Goal: Information Seeking & Learning: Learn about a topic

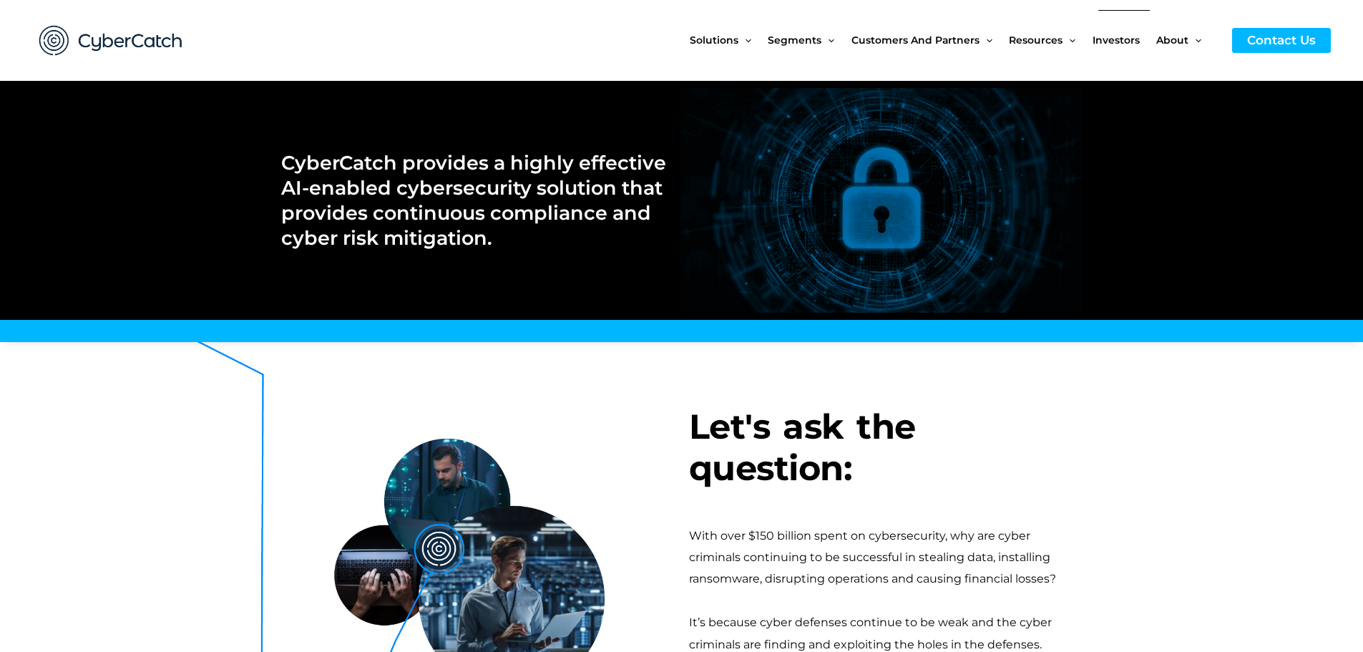
click at [1131, 38] on span "Investors" at bounding box center [1116, 40] width 47 height 60
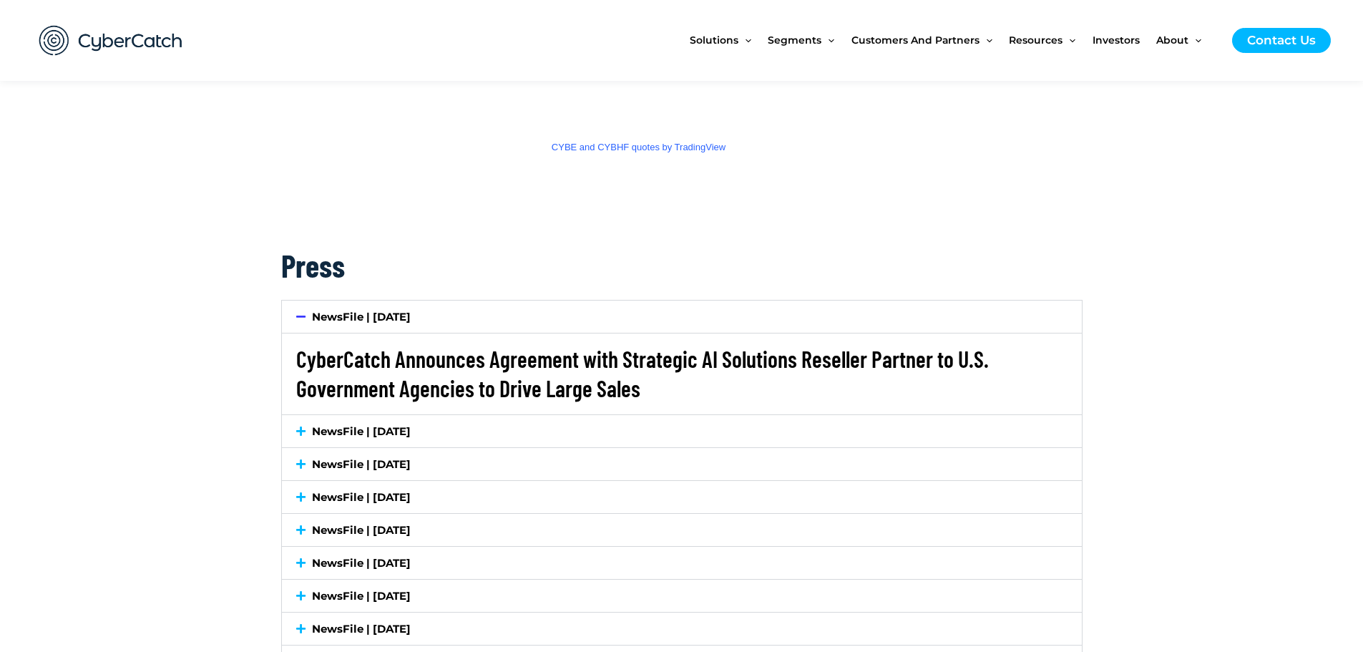
scroll to position [2481, 0]
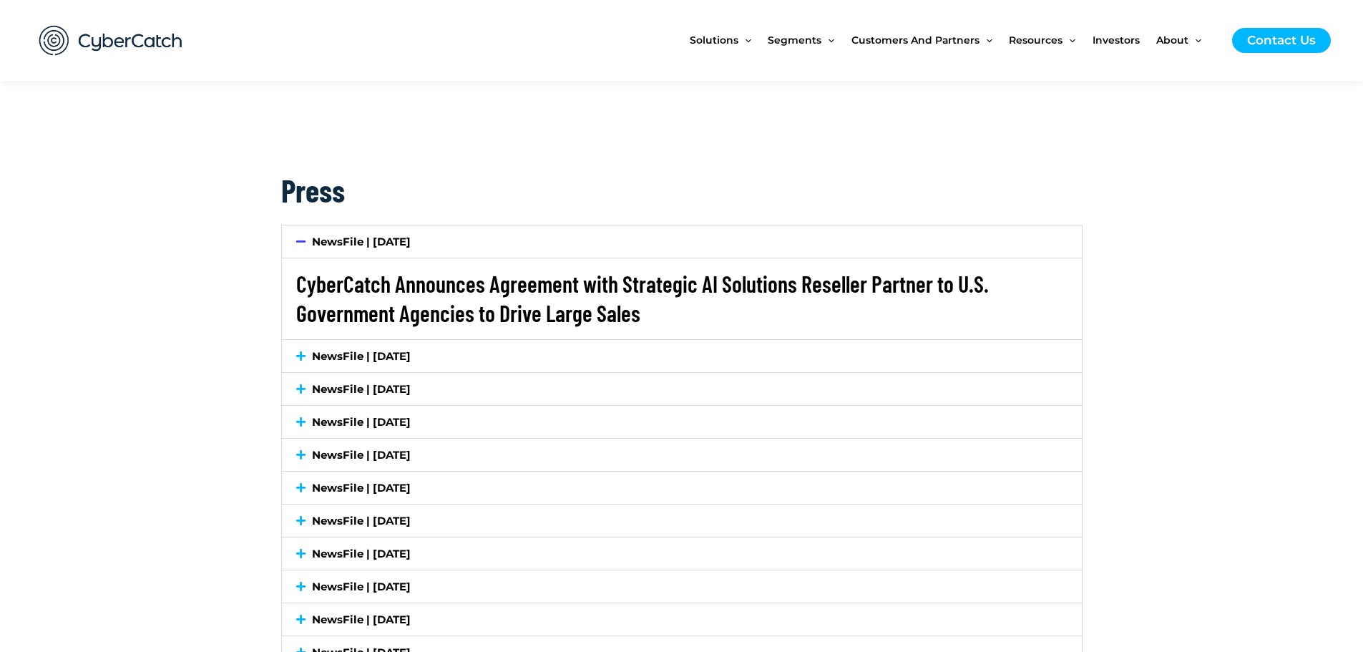
click at [563, 290] on link "CyberCatch Announces Agreement with Strategic AI Solutions Reseller Partner to …" at bounding box center [642, 298] width 693 height 57
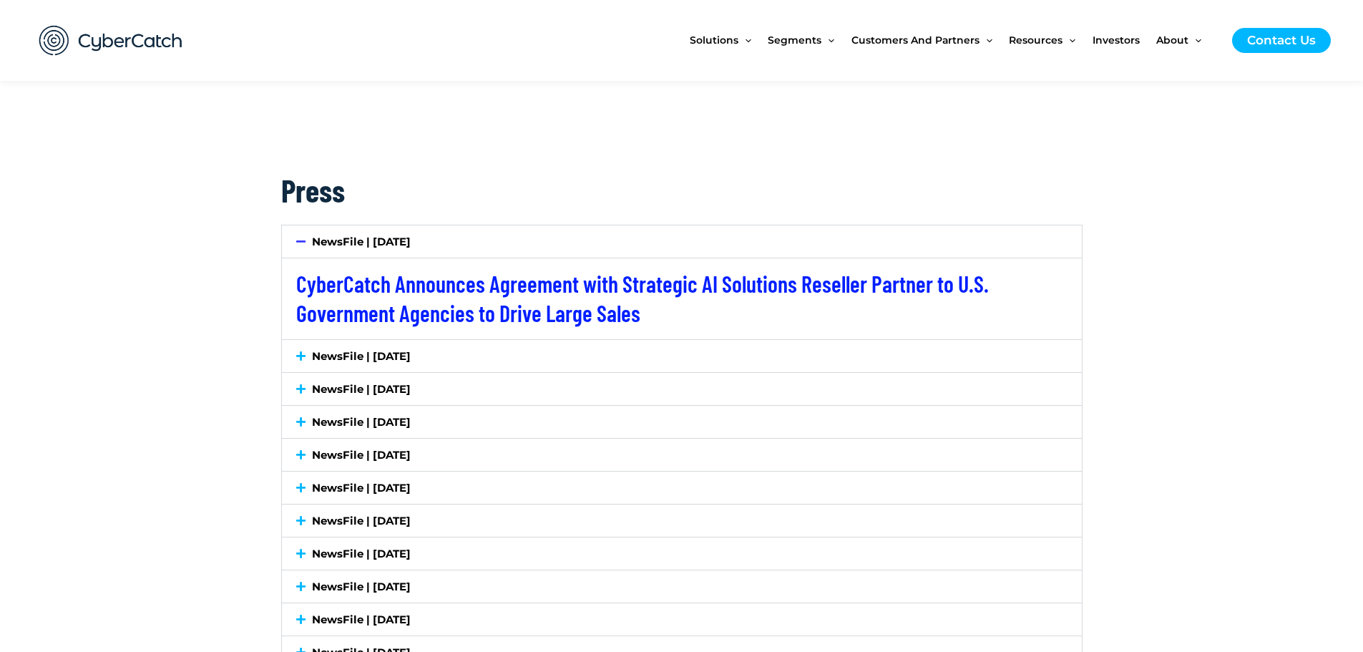
click at [401, 359] on link "NewsFile | [DATE]" at bounding box center [361, 356] width 99 height 14
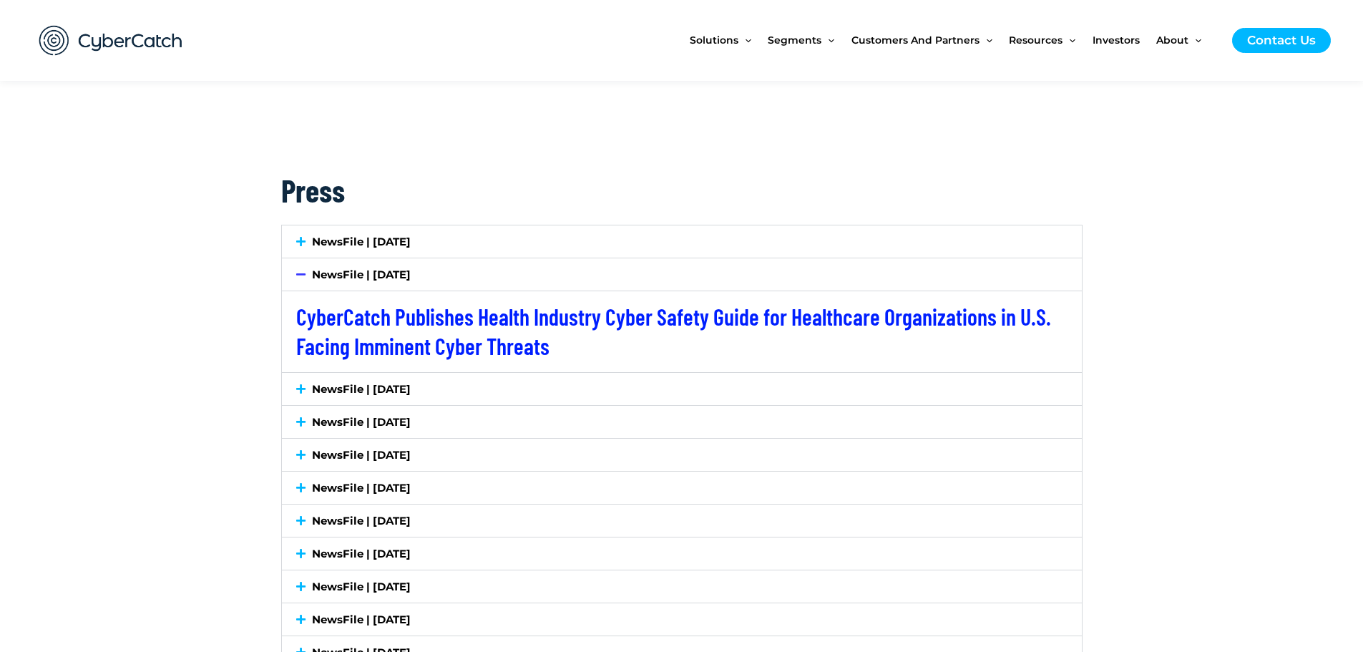
click at [396, 278] on link "NewsFile | [DATE]" at bounding box center [361, 275] width 99 height 14
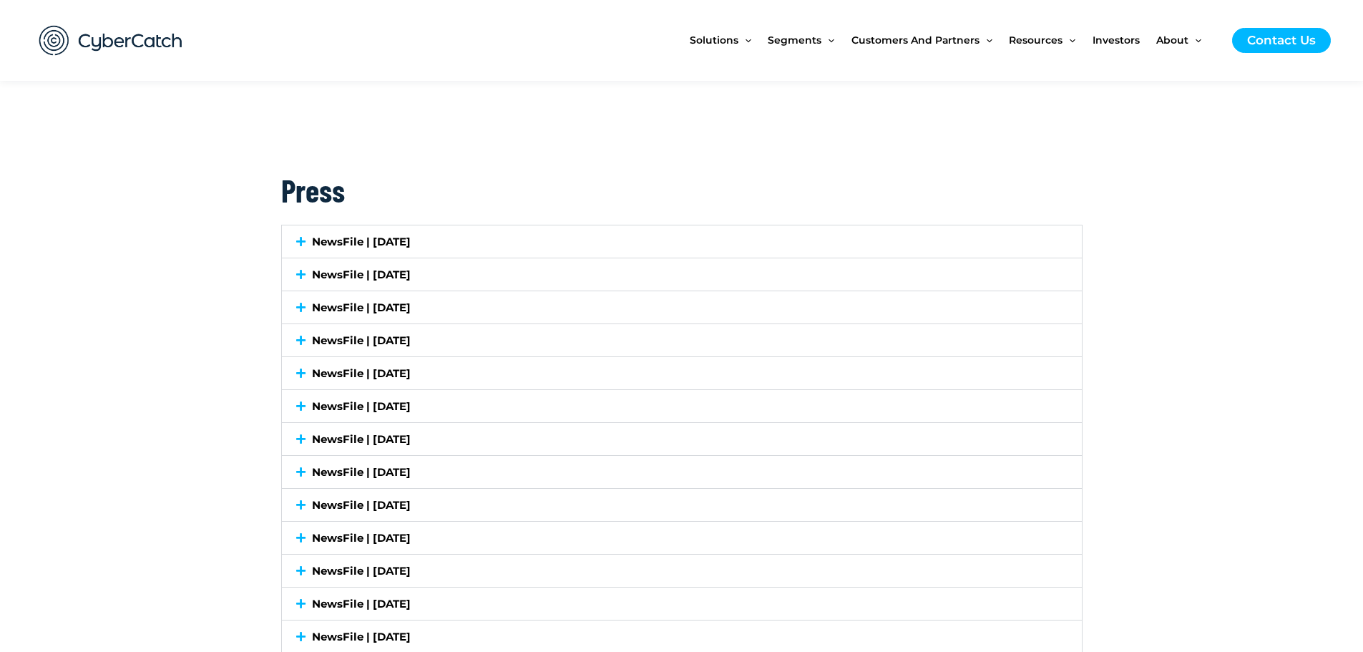
click at [378, 315] on div "NewsFile | [DATE]" at bounding box center [682, 307] width 800 height 32
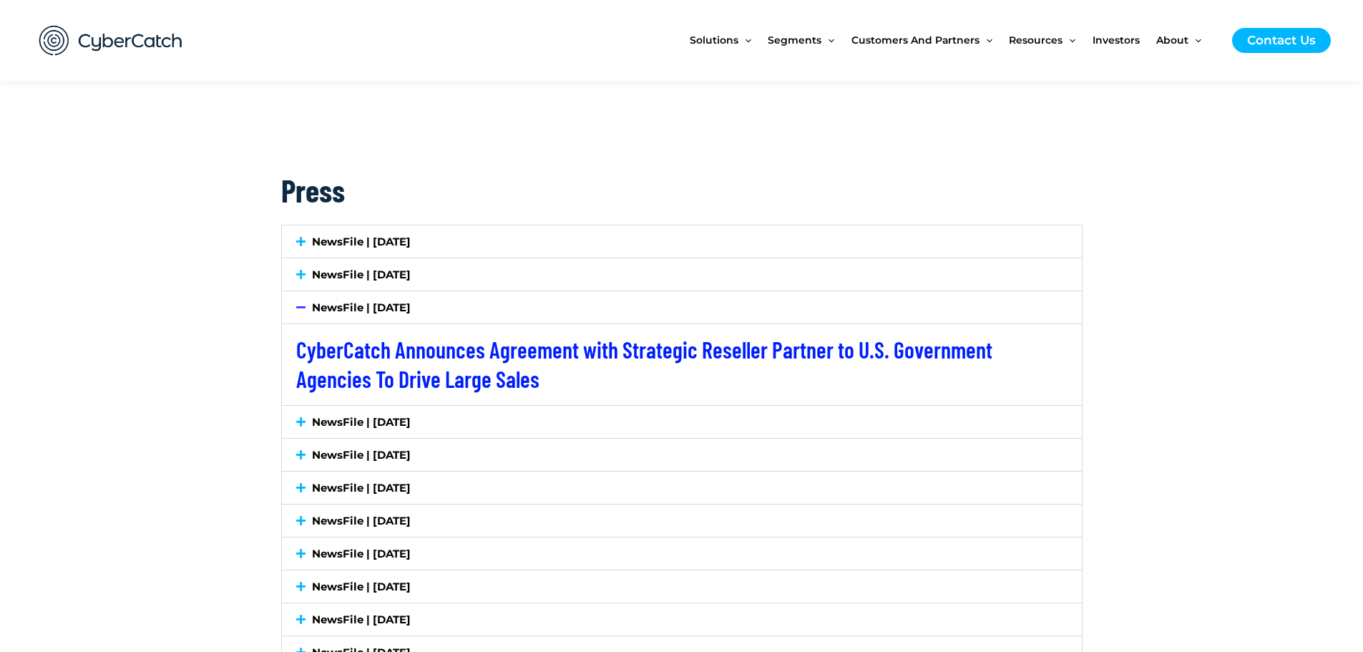
click at [377, 313] on link "NewsFile | [DATE]" at bounding box center [361, 308] width 99 height 14
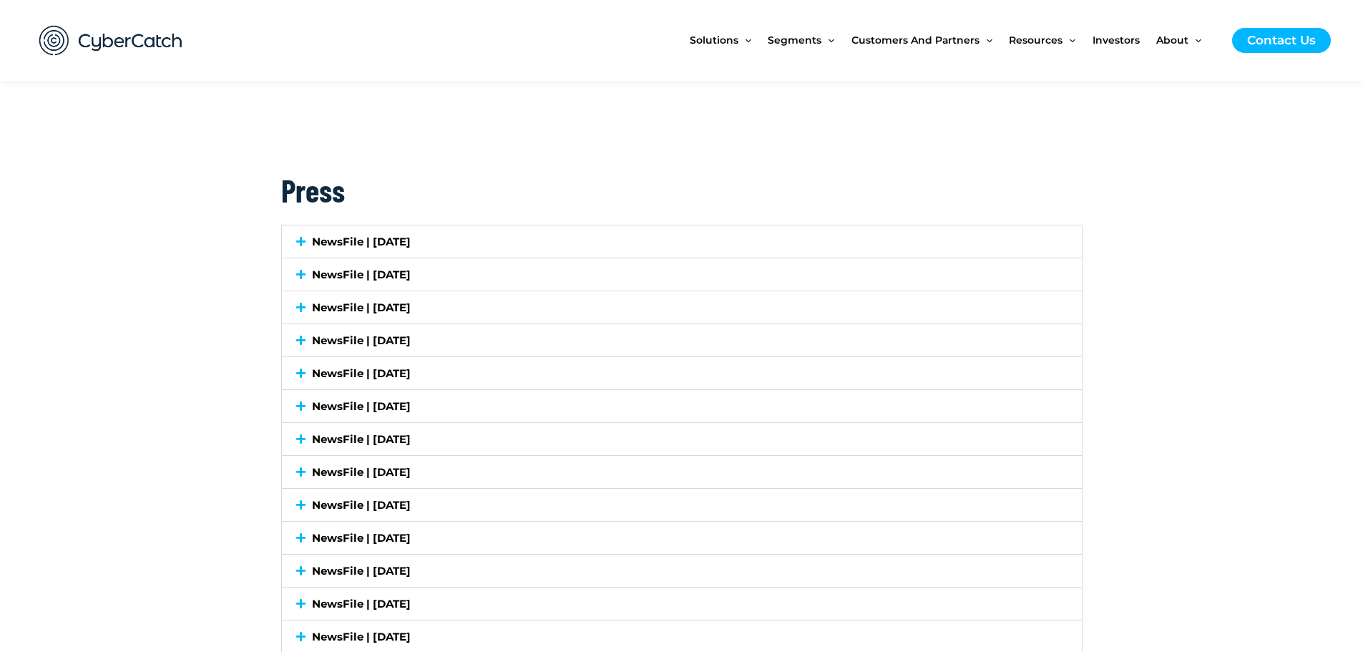
click at [375, 339] on link "NewsFile | [DATE]" at bounding box center [361, 341] width 99 height 14
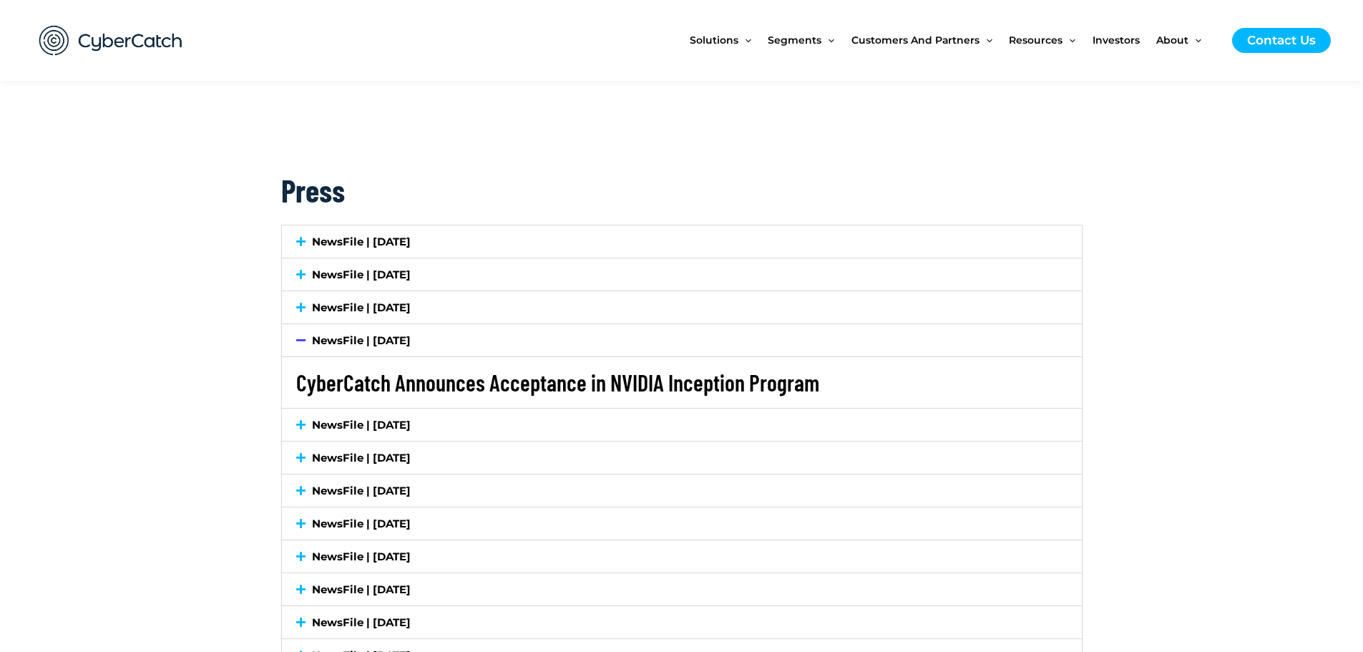
click at [360, 384] on link "CyberCatch Announces Acceptance in NVIDIA Inception Program" at bounding box center [557, 382] width 523 height 27
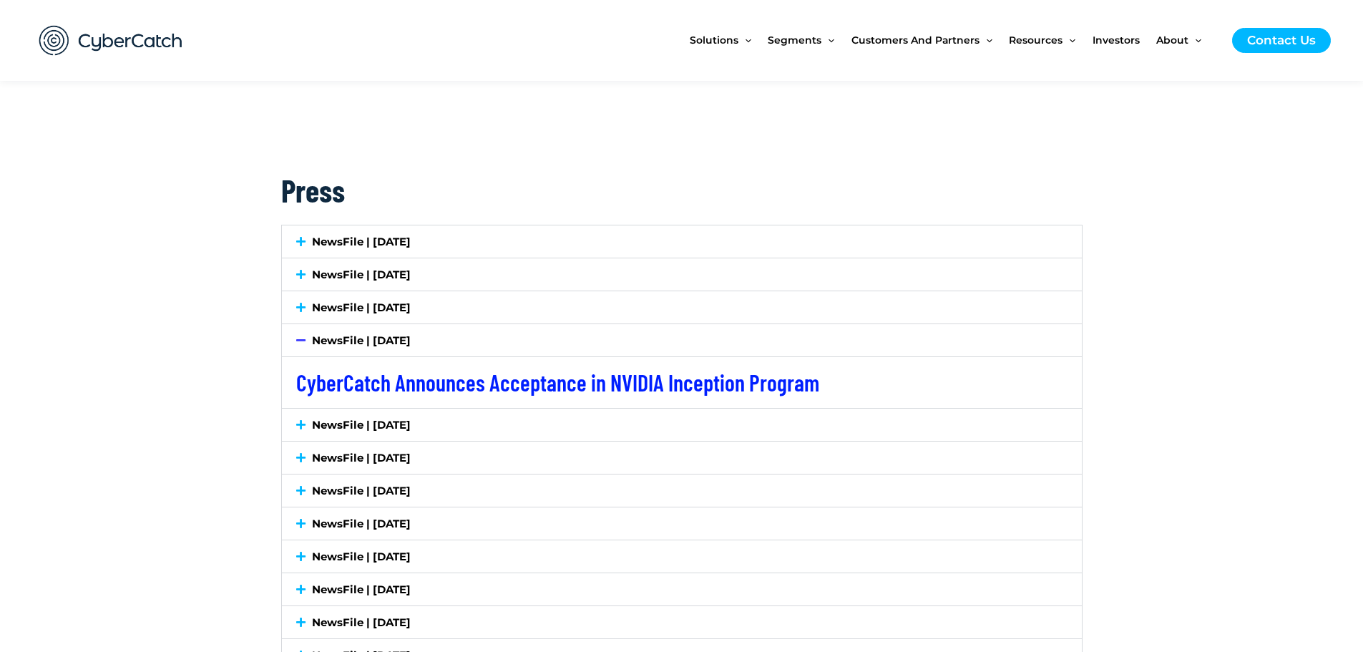
click at [411, 421] on link "NewsFile | [DATE]" at bounding box center [361, 425] width 99 height 14
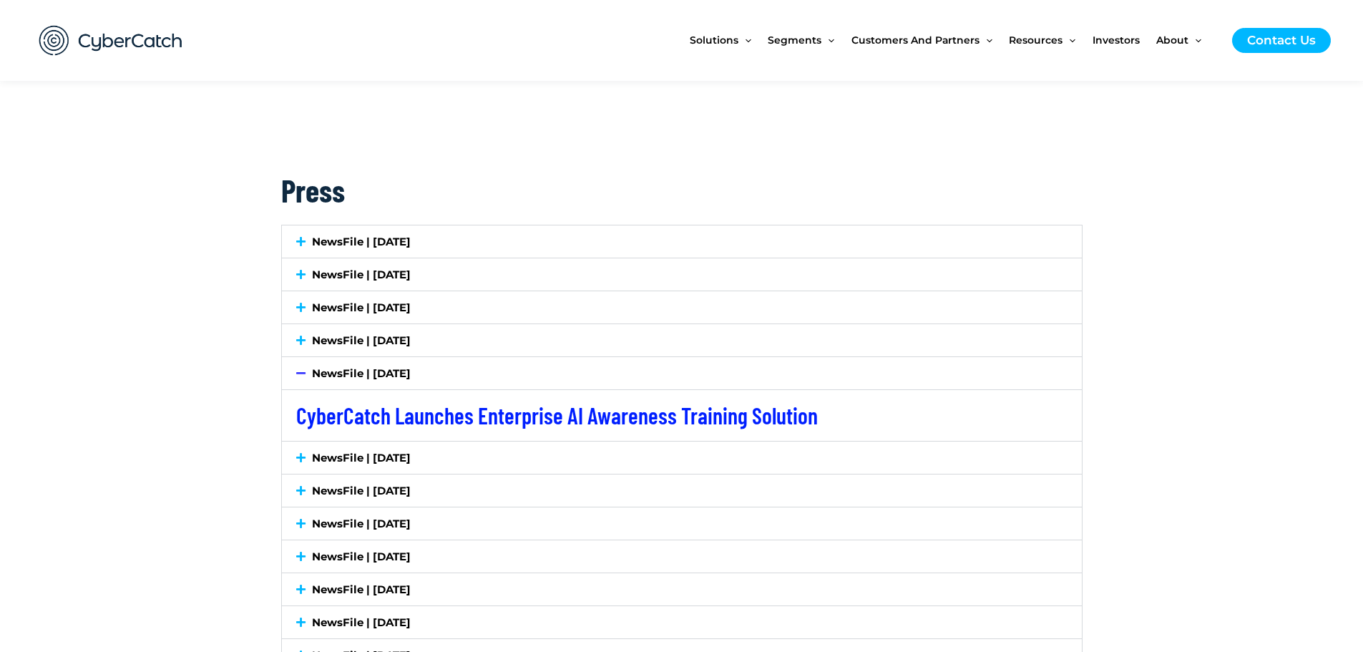
click at [410, 456] on link "NewsFile | [DATE]" at bounding box center [361, 458] width 99 height 14
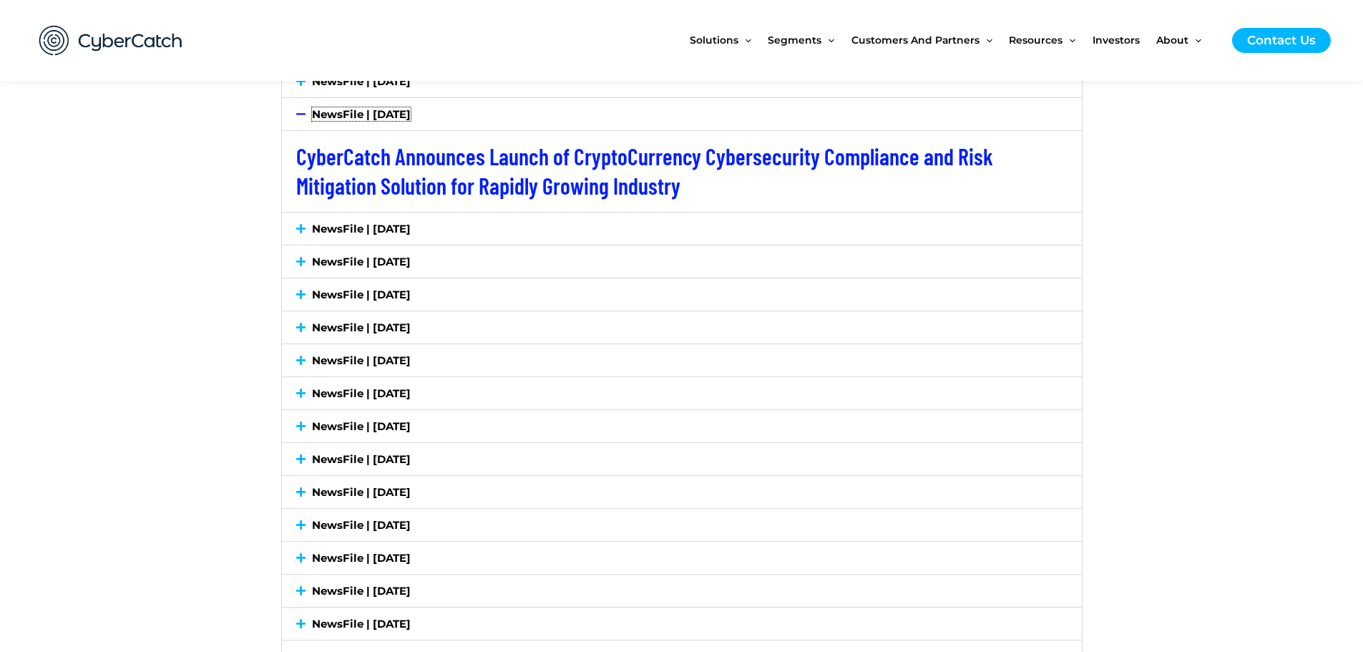
scroll to position [2768, 0]
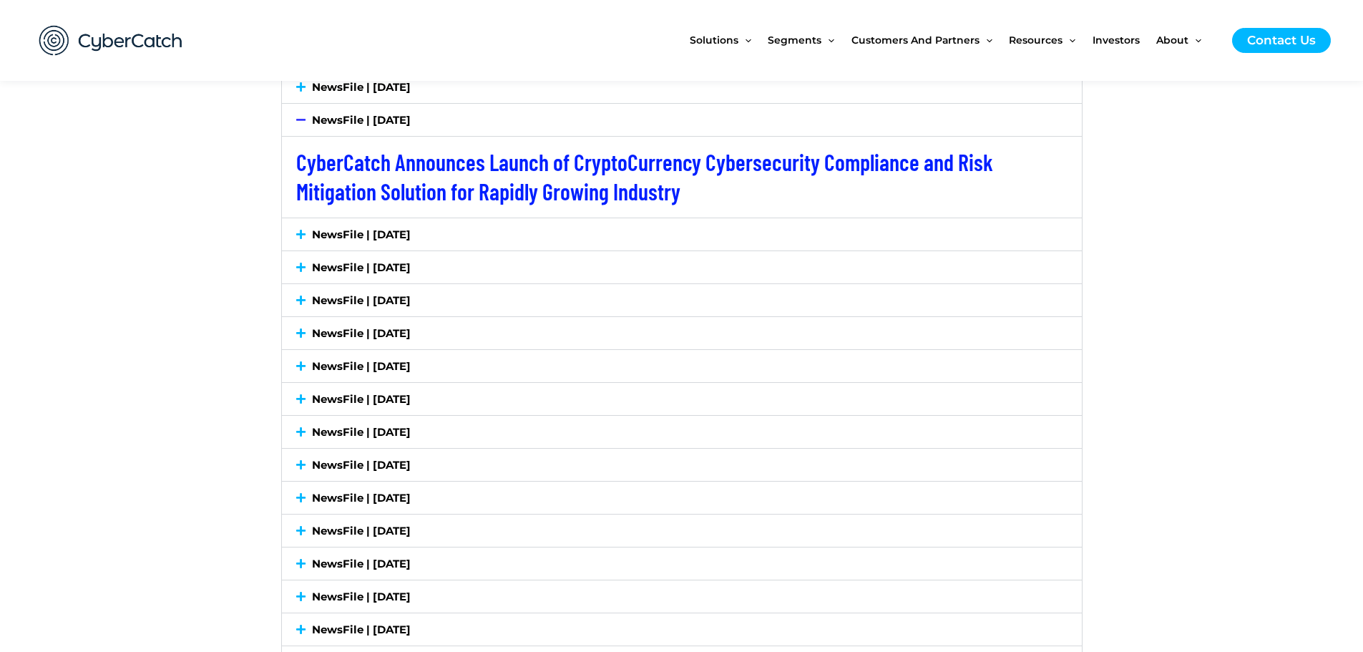
click at [389, 241] on link "NewsFile | [DATE]" at bounding box center [361, 235] width 99 height 14
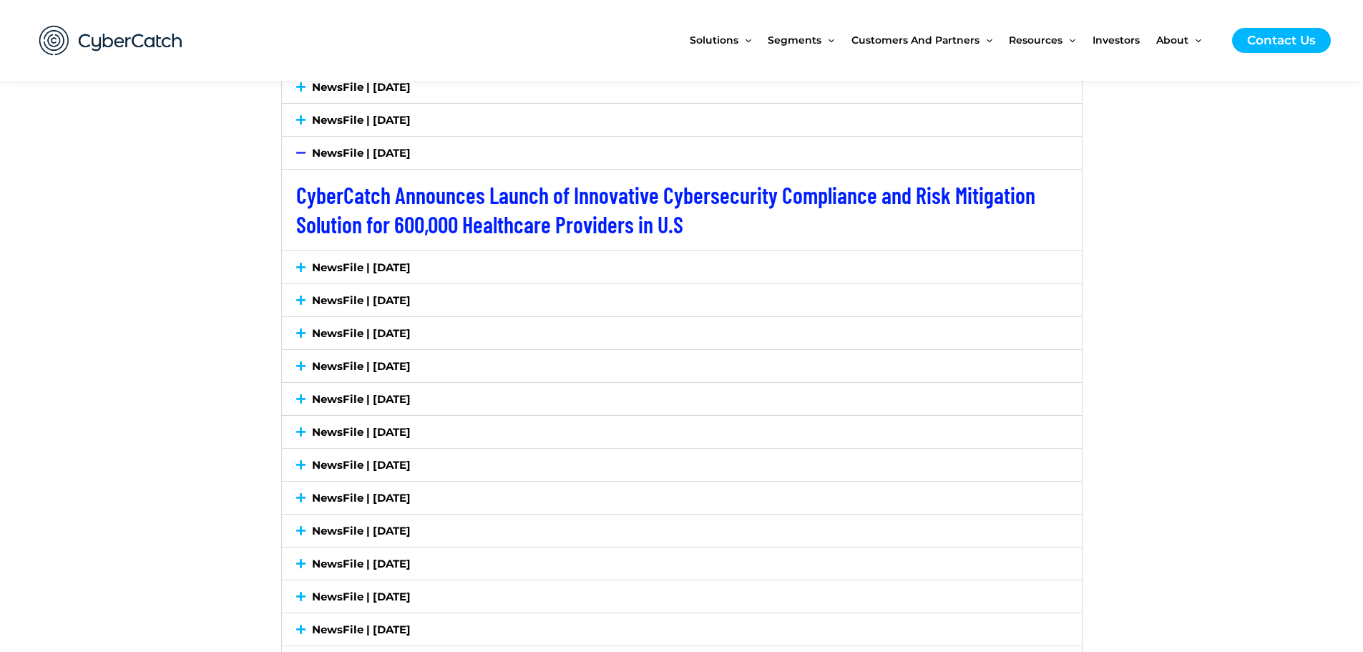
click at [392, 268] on link "NewsFile | [DATE]" at bounding box center [361, 268] width 99 height 14
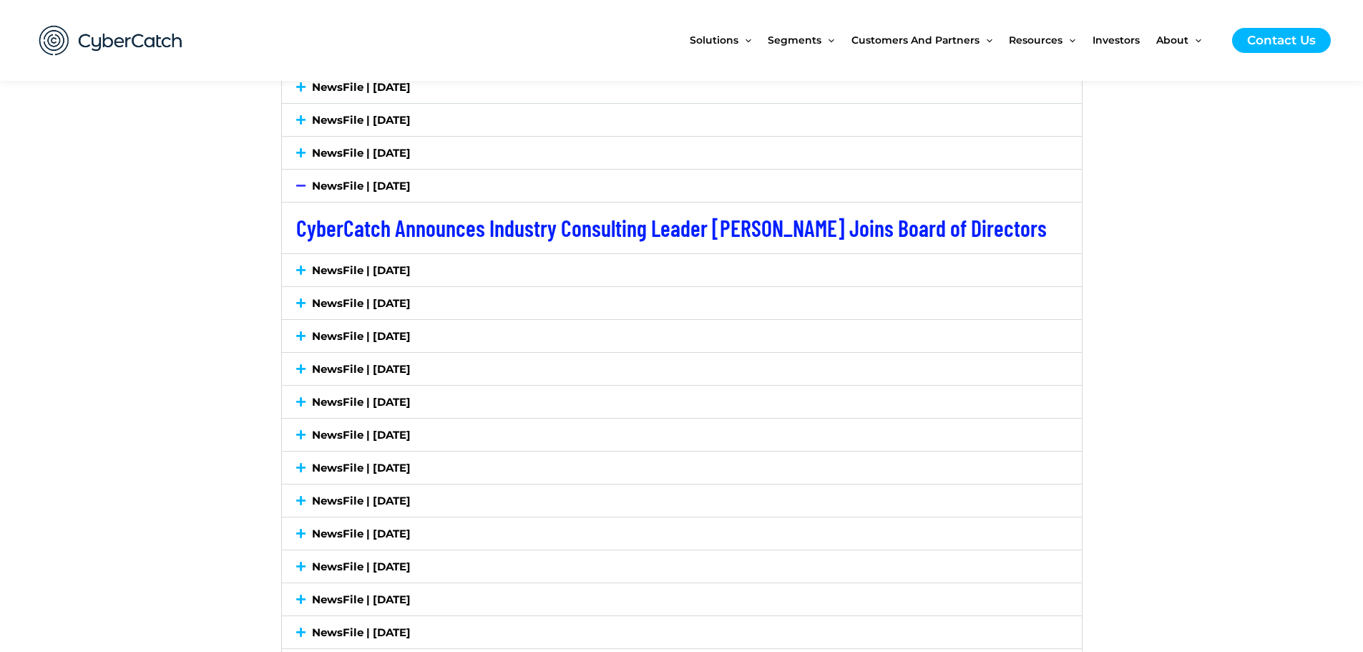
click at [376, 272] on link "NewsFile | [DATE]" at bounding box center [361, 270] width 99 height 14
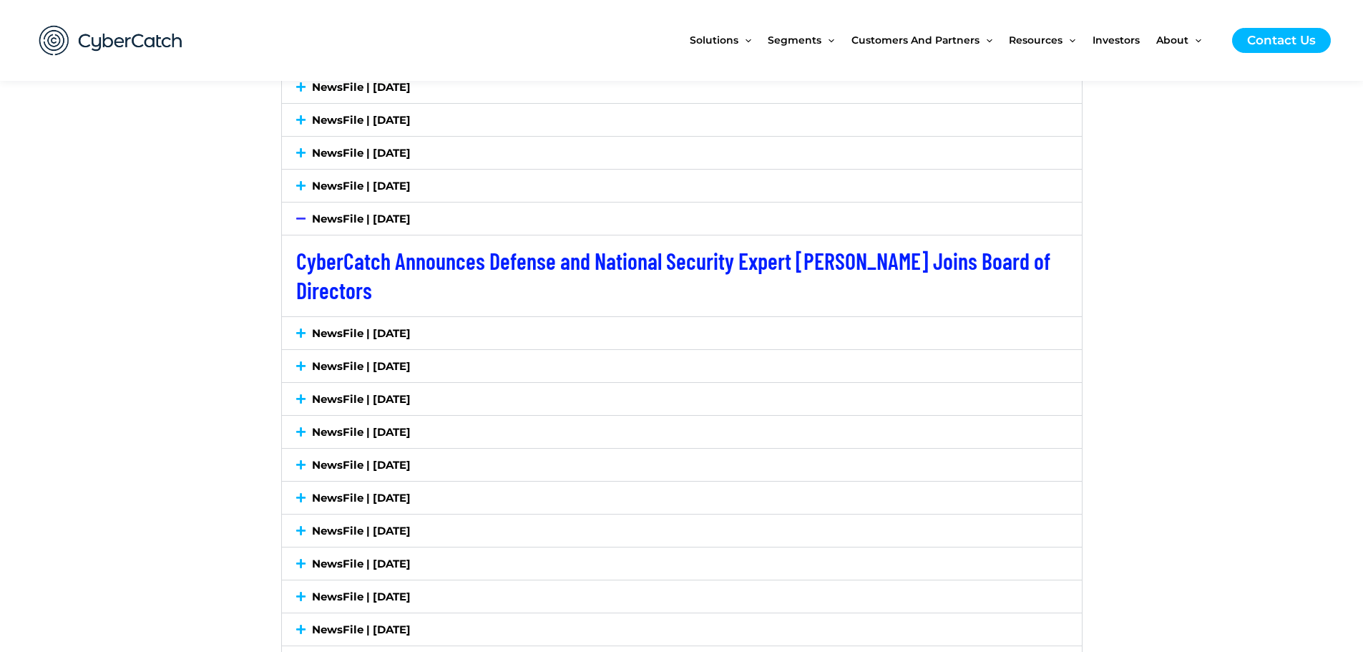
click at [396, 334] on link "NewsFile | [DATE]" at bounding box center [361, 333] width 99 height 14
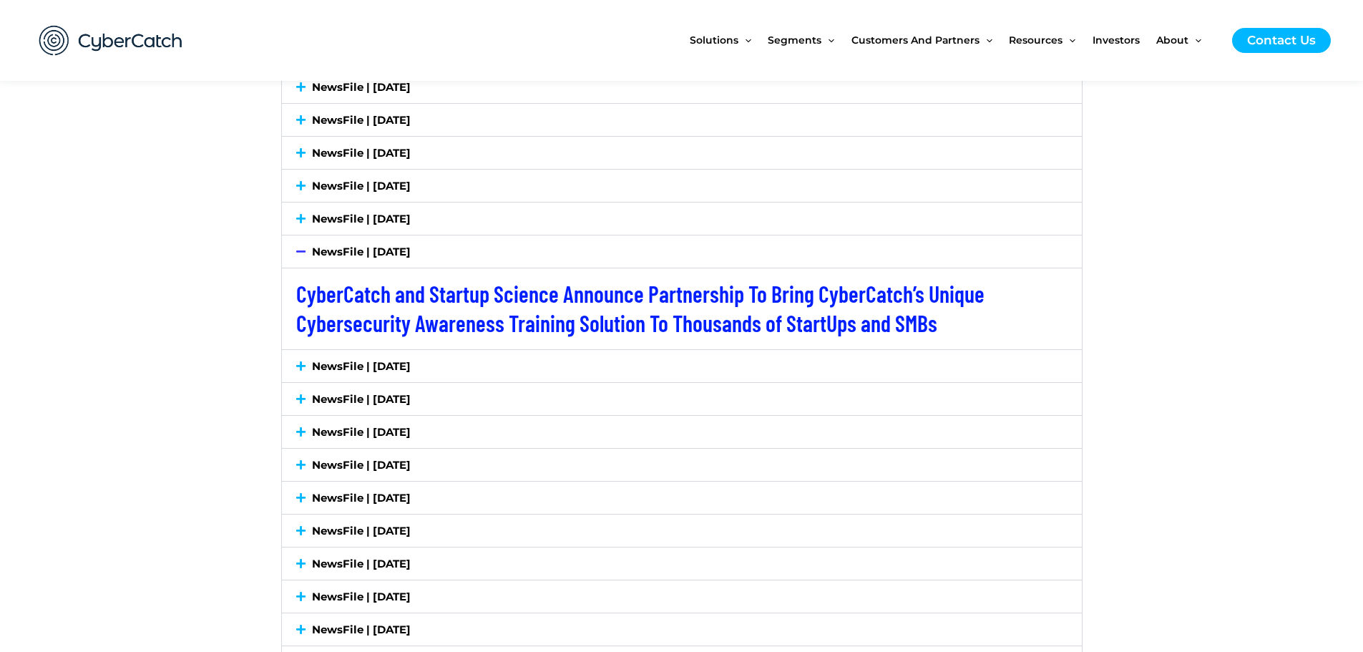
click at [450, 359] on div "NewsFile | [DATE]" at bounding box center [682, 366] width 800 height 32
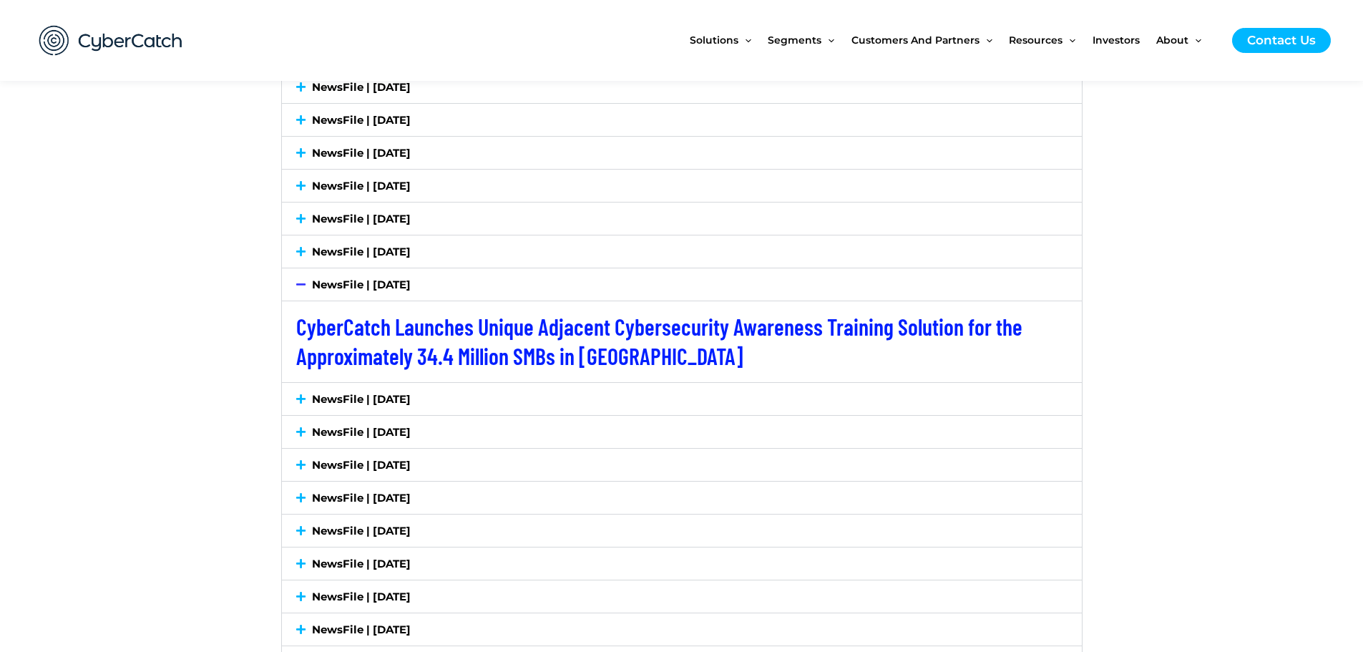
click at [411, 398] on link "NewsFile | [DATE]" at bounding box center [361, 399] width 99 height 14
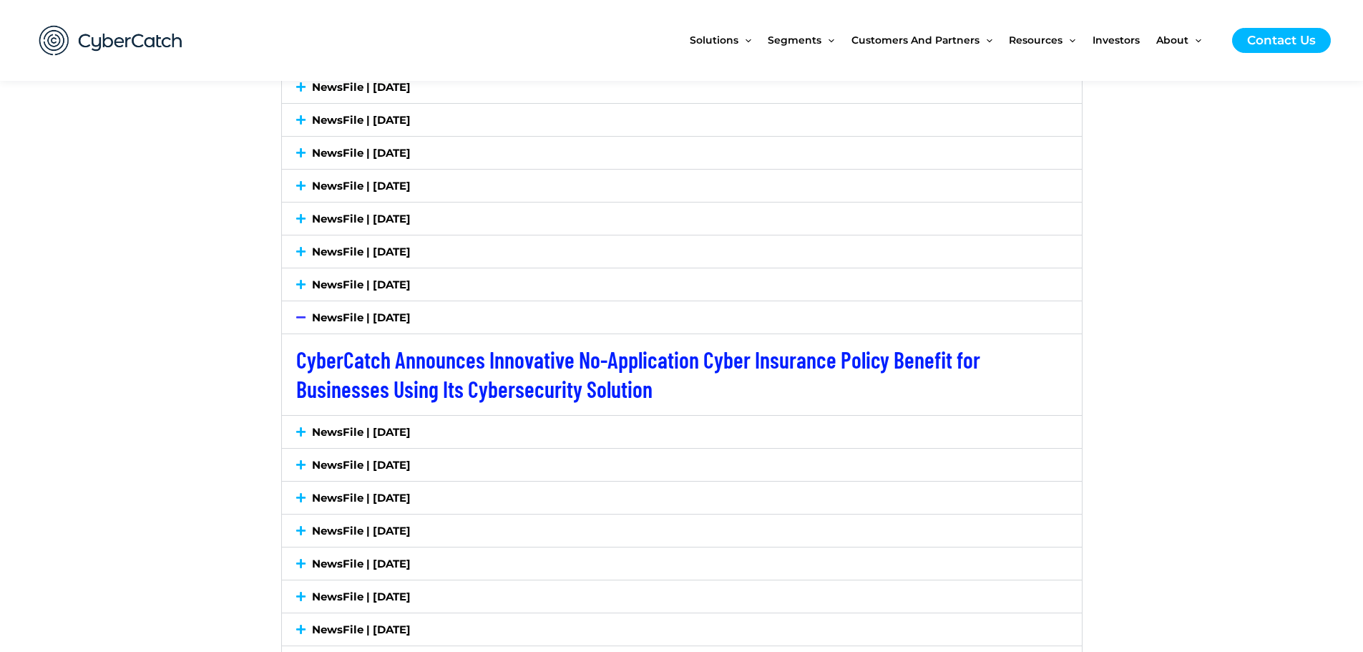
click at [411, 435] on link "NewsFile | [DATE]" at bounding box center [361, 432] width 99 height 14
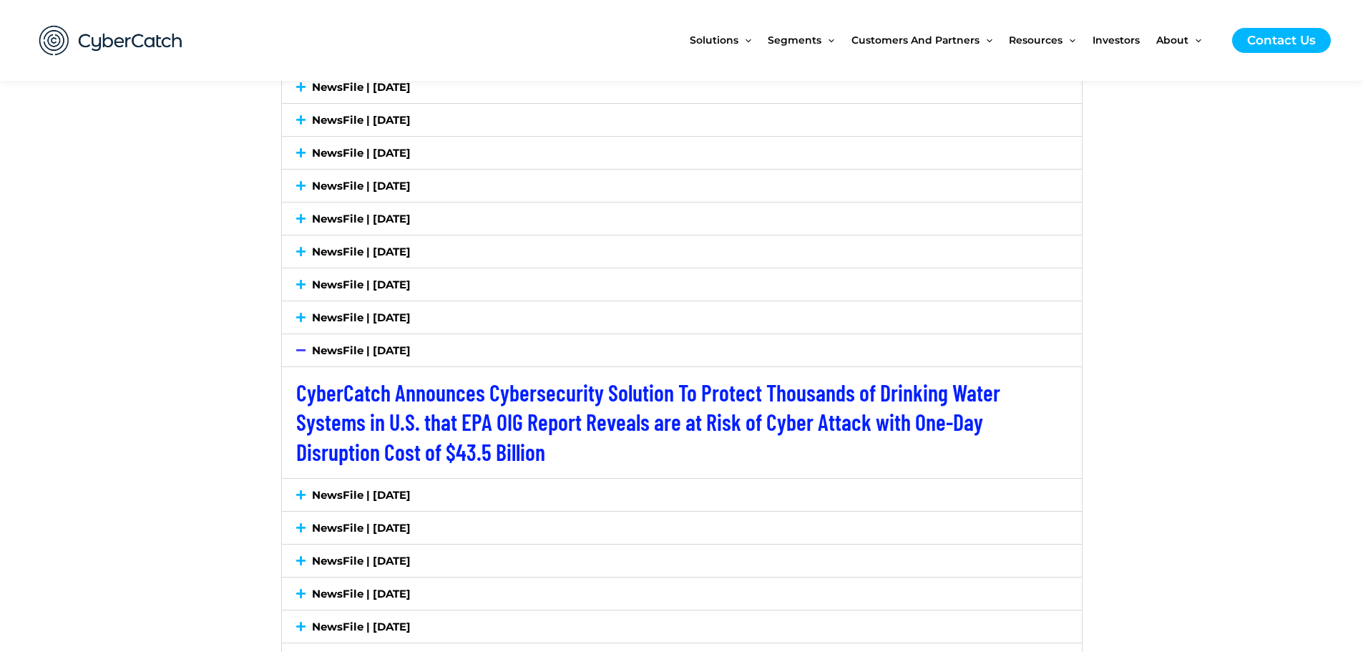
click at [411, 497] on link "NewsFile | [DATE]" at bounding box center [361, 495] width 99 height 14
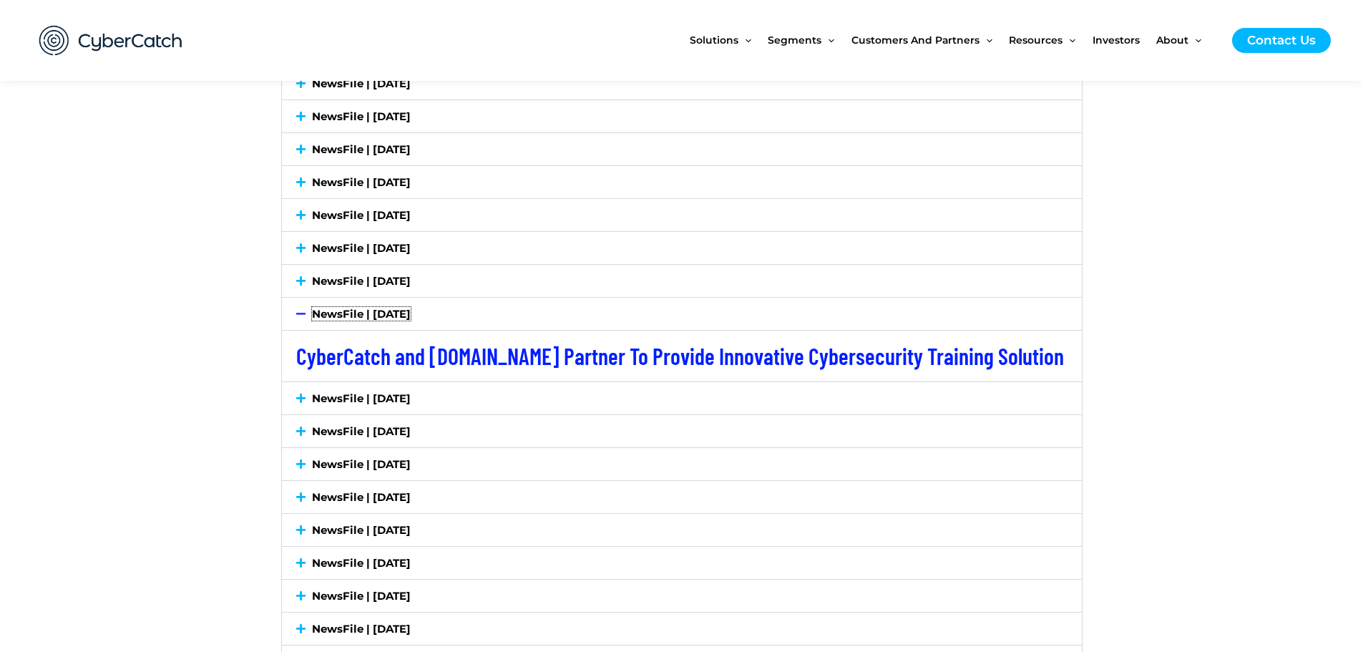
scroll to position [2839, 0]
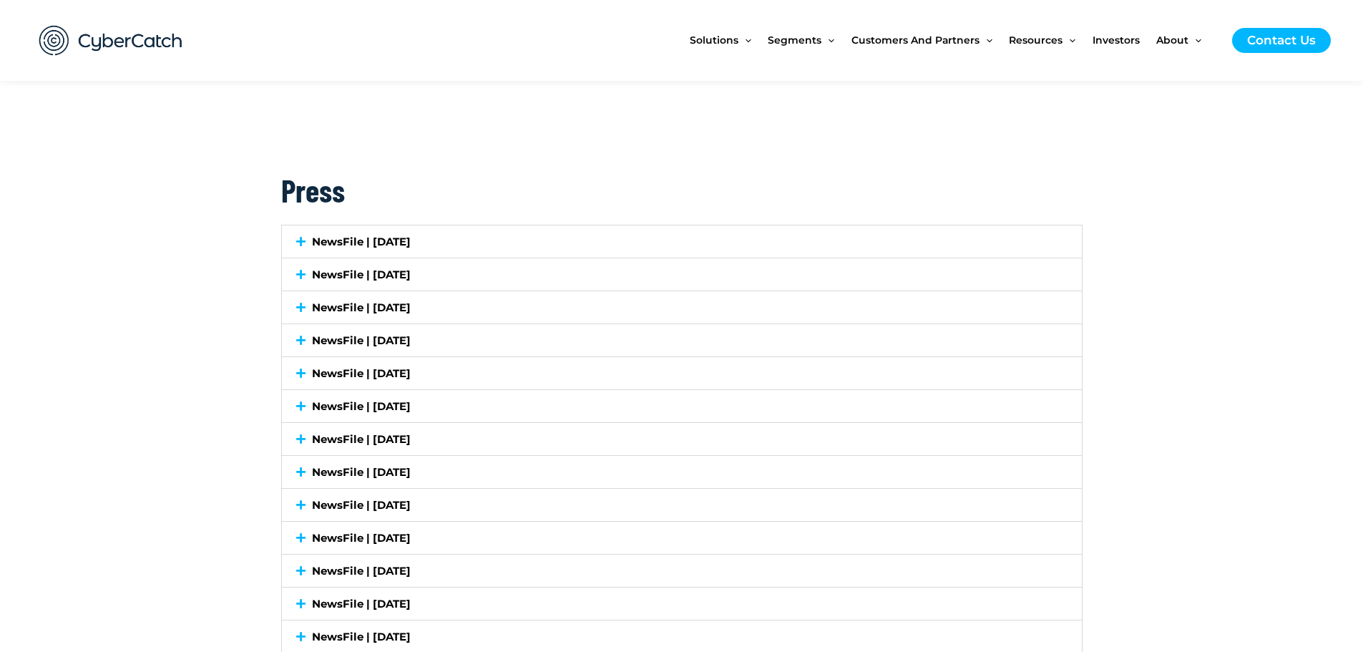
click at [578, 330] on div "NewsFile | [DATE]" at bounding box center [682, 340] width 800 height 32
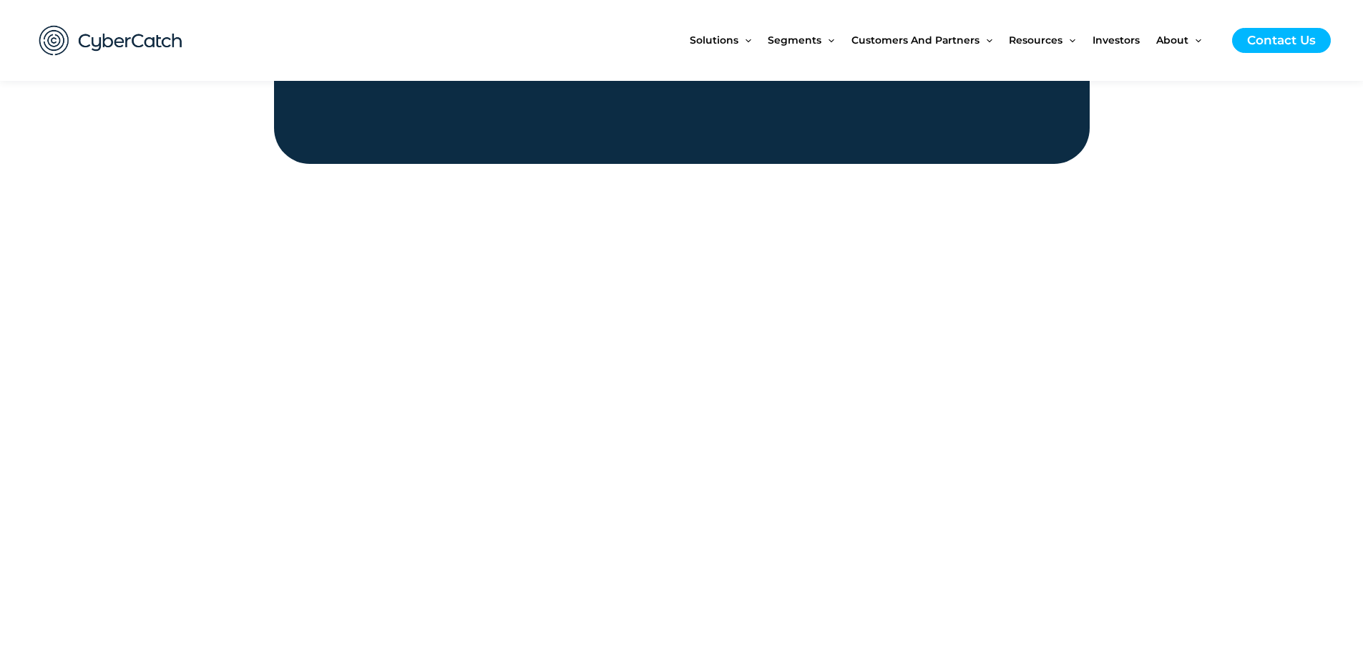
scroll to position [1837, 0]
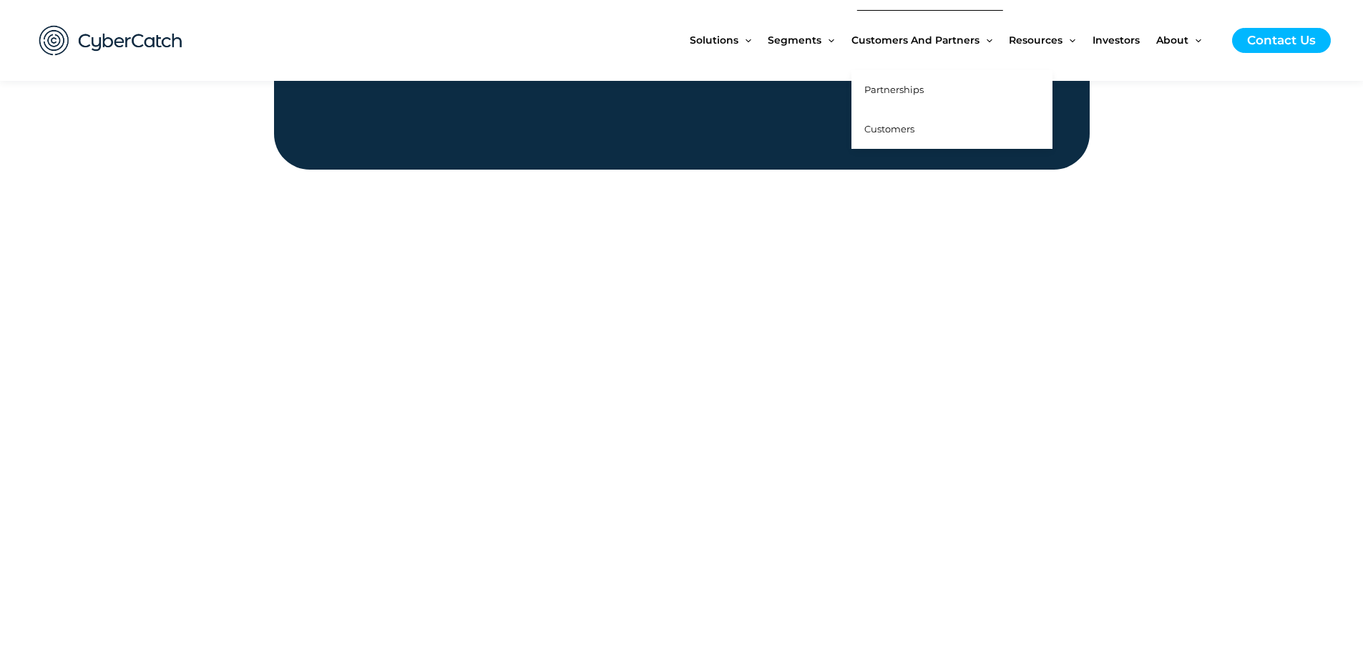
click at [928, 83] on link "Partnerships" at bounding box center [952, 89] width 201 height 39
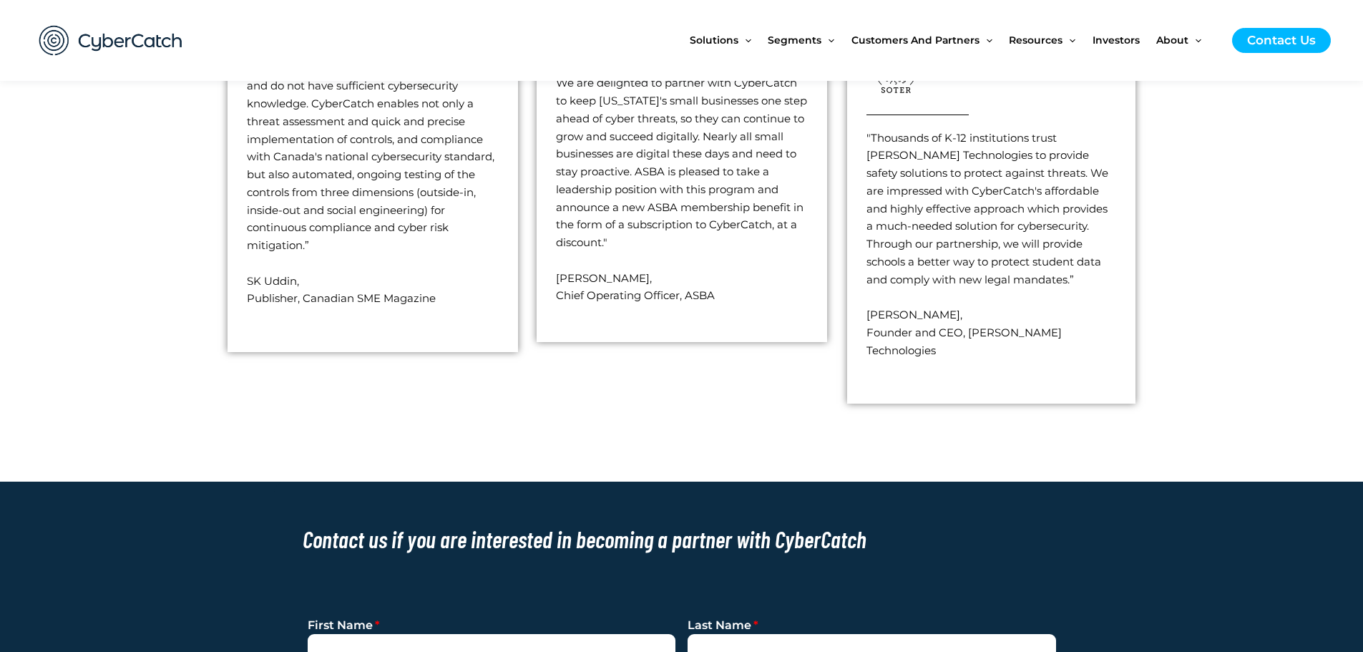
scroll to position [3149, 0]
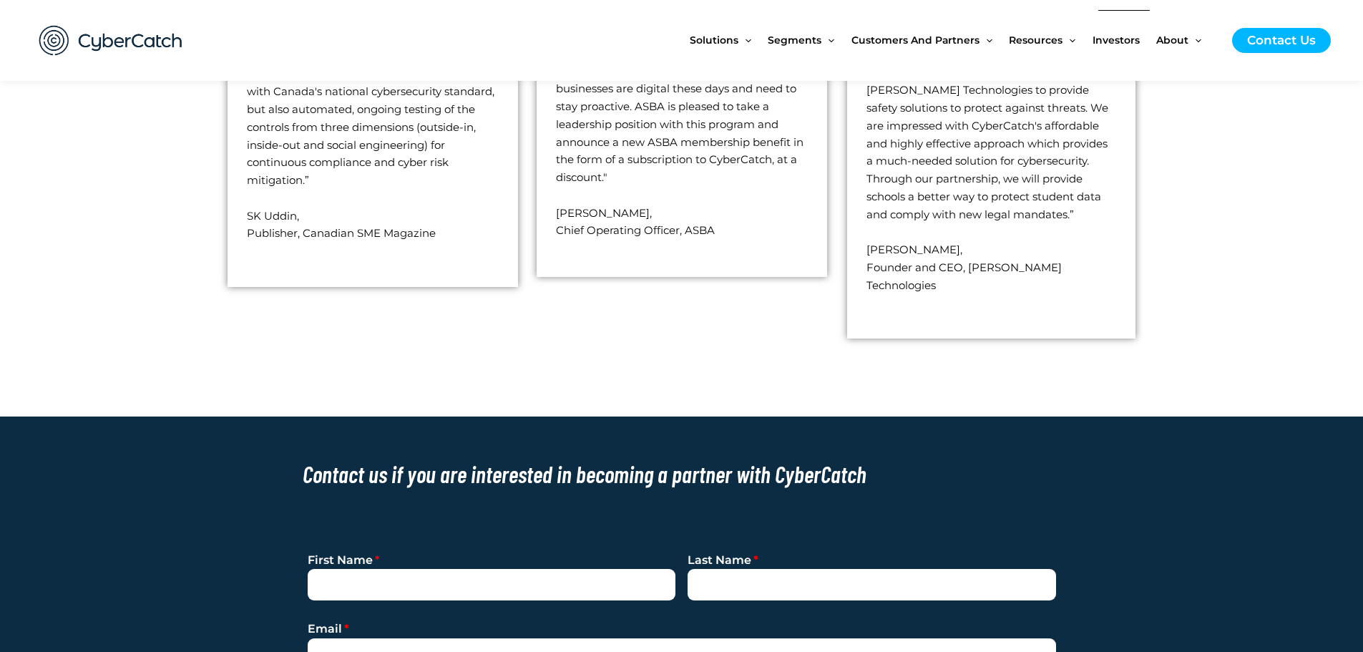
click at [1119, 48] on span "Investors" at bounding box center [1116, 40] width 47 height 60
